Goal: Task Accomplishment & Management: Use online tool/utility

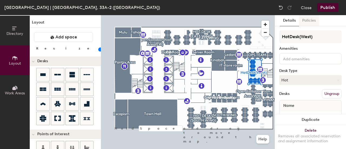
click at [307, 23] on button "Policies" at bounding box center [309, 20] width 20 height 11
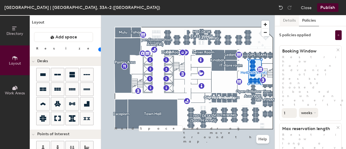
click at [292, 21] on button "Details" at bounding box center [288, 20] width 19 height 11
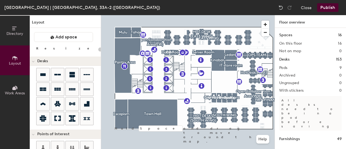
click at [251, 15] on div at bounding box center [187, 15] width 173 height 0
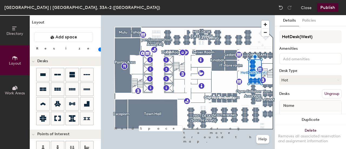
click at [314, 61] on input at bounding box center [306, 58] width 49 height 6
click at [312, 18] on button "Policies" at bounding box center [309, 20] width 20 height 11
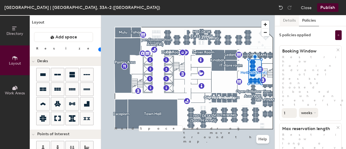
click at [286, 19] on button "Details" at bounding box center [288, 20] width 19 height 11
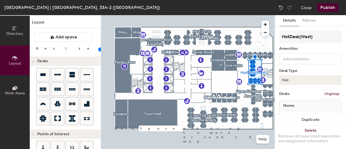
click at [299, 79] on button "Hot" at bounding box center [310, 80] width 62 height 10
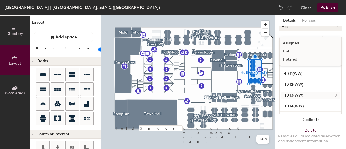
scroll to position [54, 0]
click at [292, 59] on div "Hoteled" at bounding box center [306, 59] width 54 height 8
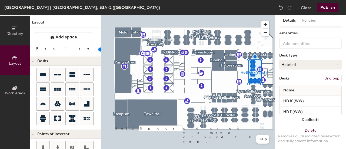
scroll to position [0, 0]
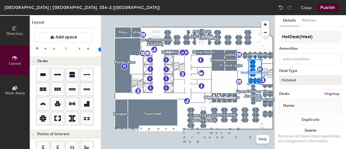
click at [325, 69] on div "Desk Type" at bounding box center [310, 71] width 62 height 4
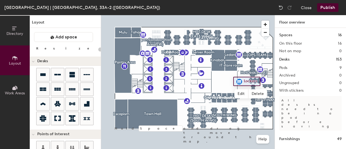
click at [253, 15] on div at bounding box center [187, 15] width 173 height 0
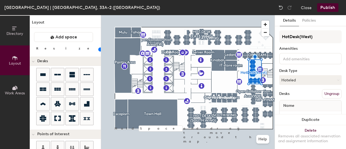
click at [227, 15] on div at bounding box center [187, 15] width 173 height 0
type input "20"
click at [297, 93] on div "Desks Ungroup" at bounding box center [310, 93] width 62 height 9
